Goal: Transaction & Acquisition: Purchase product/service

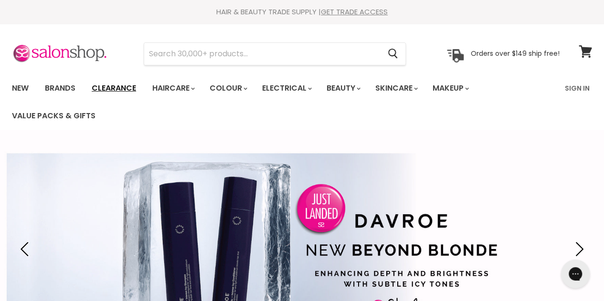
click at [113, 85] on link "Clearance" at bounding box center [114, 88] width 59 height 20
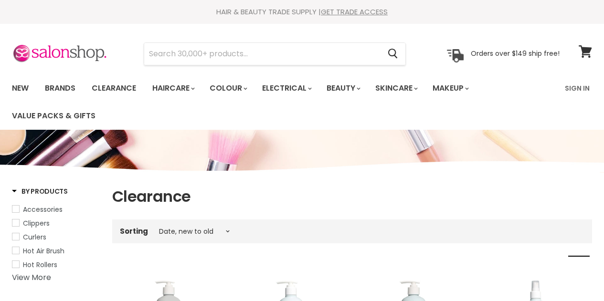
select select "created-descending"
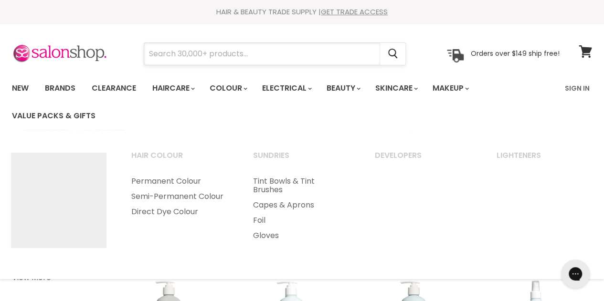
click at [231, 55] on input "Search" at bounding box center [262, 54] width 236 height 22
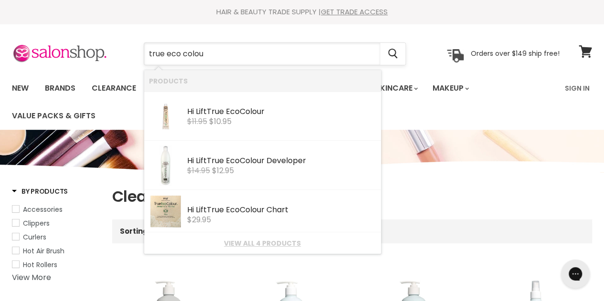
type input "true eco colour"
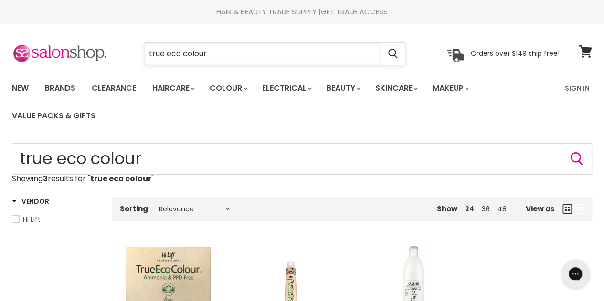
click at [231, 47] on input "true eco colour" at bounding box center [262, 54] width 236 height 22
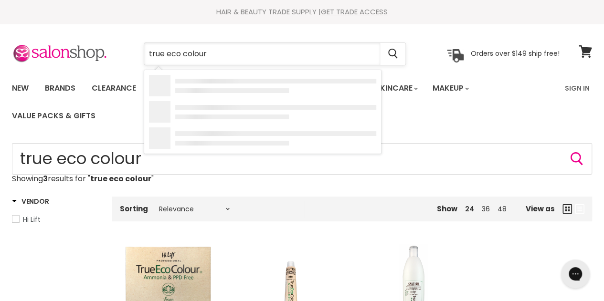
click at [231, 47] on input "true eco colour" at bounding box center [262, 54] width 236 height 22
type input "keratin hair straightener"
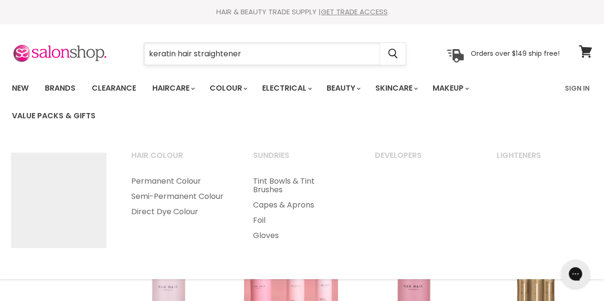
click at [247, 51] on input "keratin hair straightener" at bounding box center [262, 54] width 236 height 22
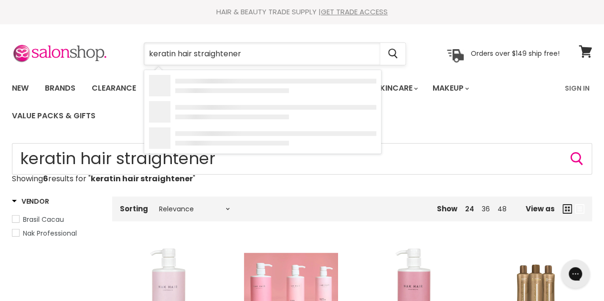
click at [247, 51] on input "keratin hair straightener" at bounding box center [262, 54] width 236 height 22
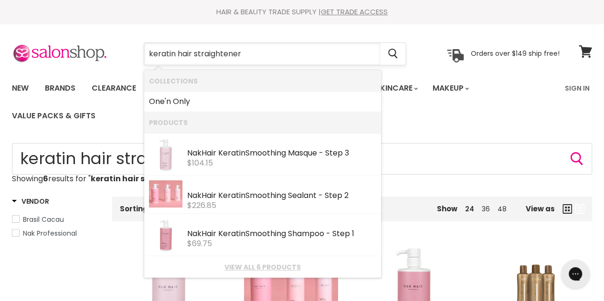
click at [247, 51] on input "keratin hair straightener" at bounding box center [262, 54] width 236 height 22
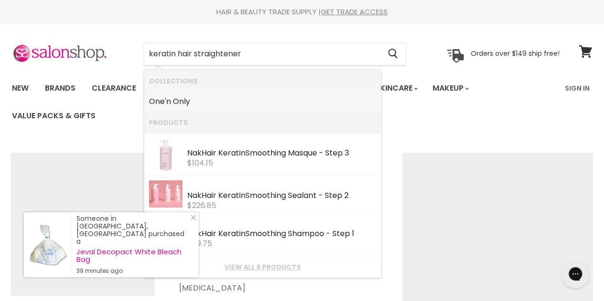
click at [439, 136] on div "By Product Skin Tools Facial Cleanser" at bounding box center [302, 253] width 604 height 247
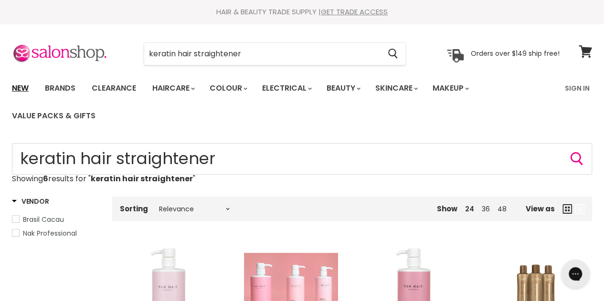
click at [21, 85] on link "New" at bounding box center [20, 88] width 31 height 20
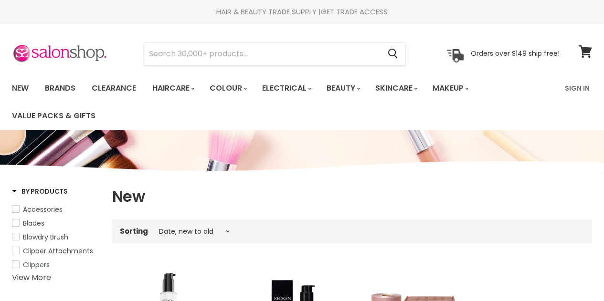
select select "created-descending"
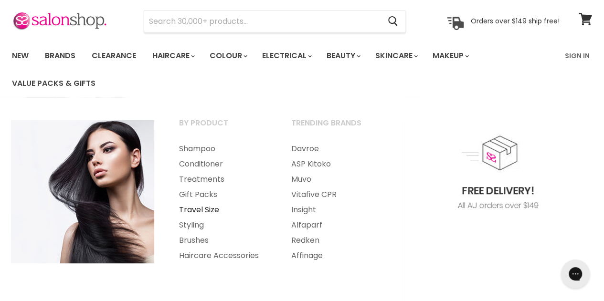
scroll to position [48, 0]
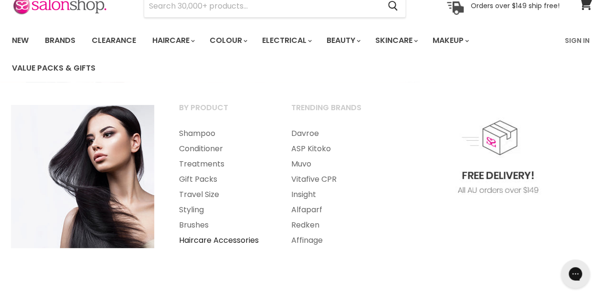
click at [227, 242] on link "Haircare Accessories" at bounding box center [222, 240] width 110 height 15
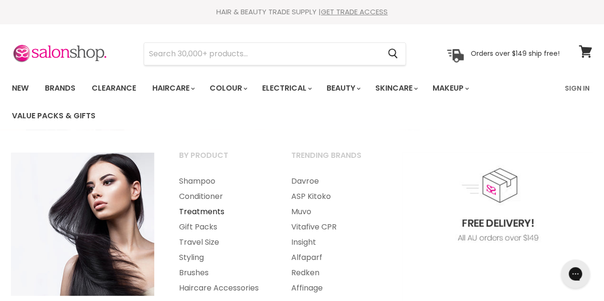
scroll to position [48, 0]
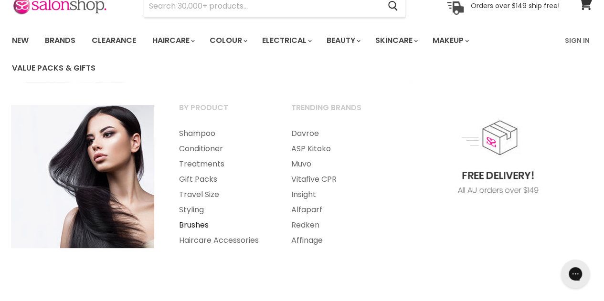
click at [194, 225] on link "Brushes" at bounding box center [222, 225] width 110 height 15
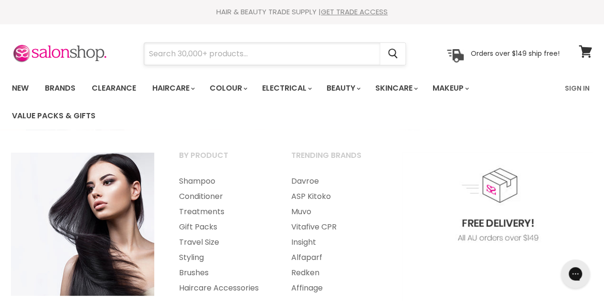
click at [189, 58] on input "Search" at bounding box center [262, 54] width 236 height 22
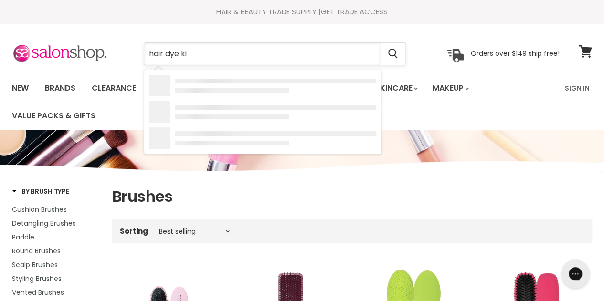
type input "hair dye kit"
